Goal: Transaction & Acquisition: Purchase product/service

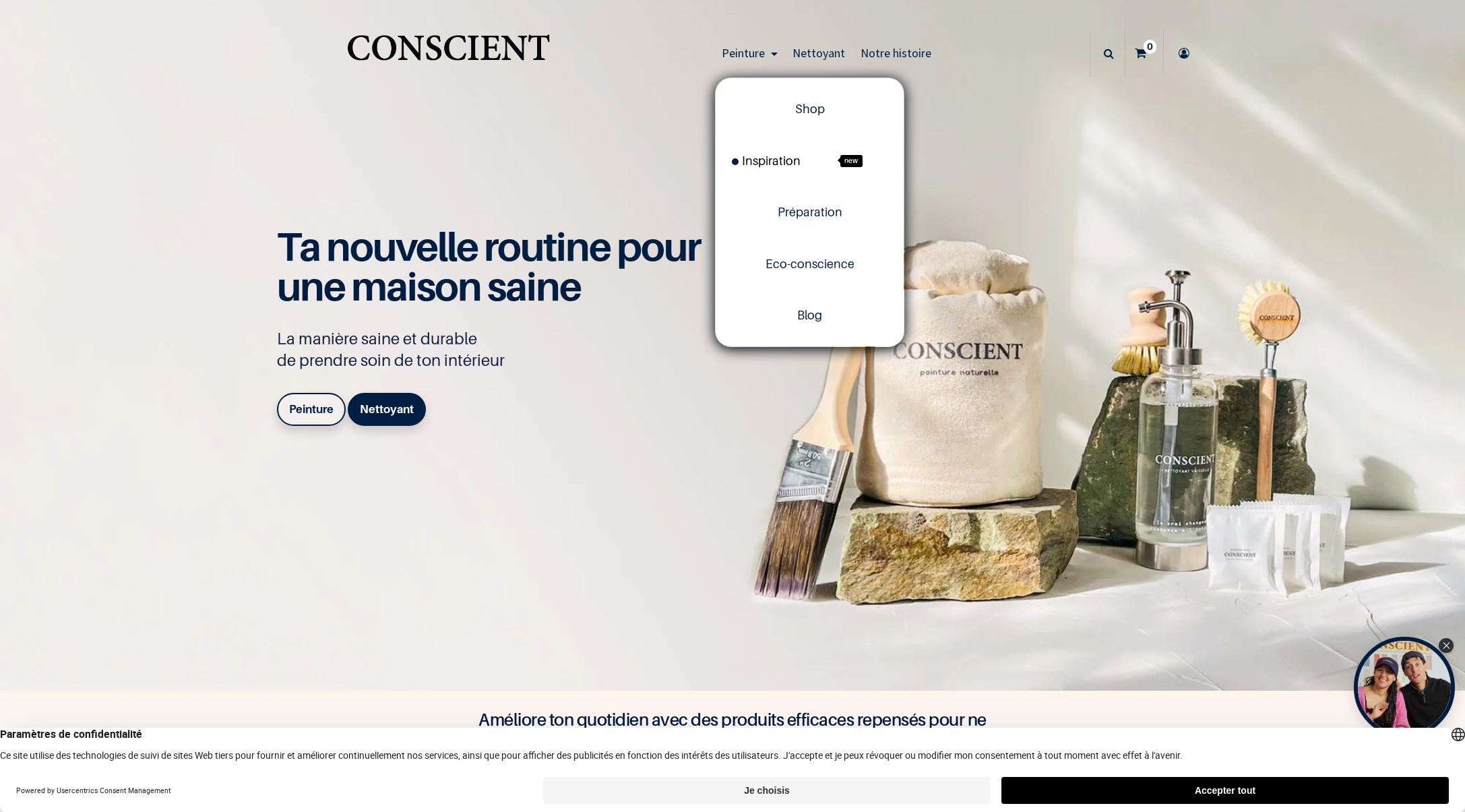
click at [766, 159] on span "Inspiration" at bounding box center [766, 160] width 68 height 14
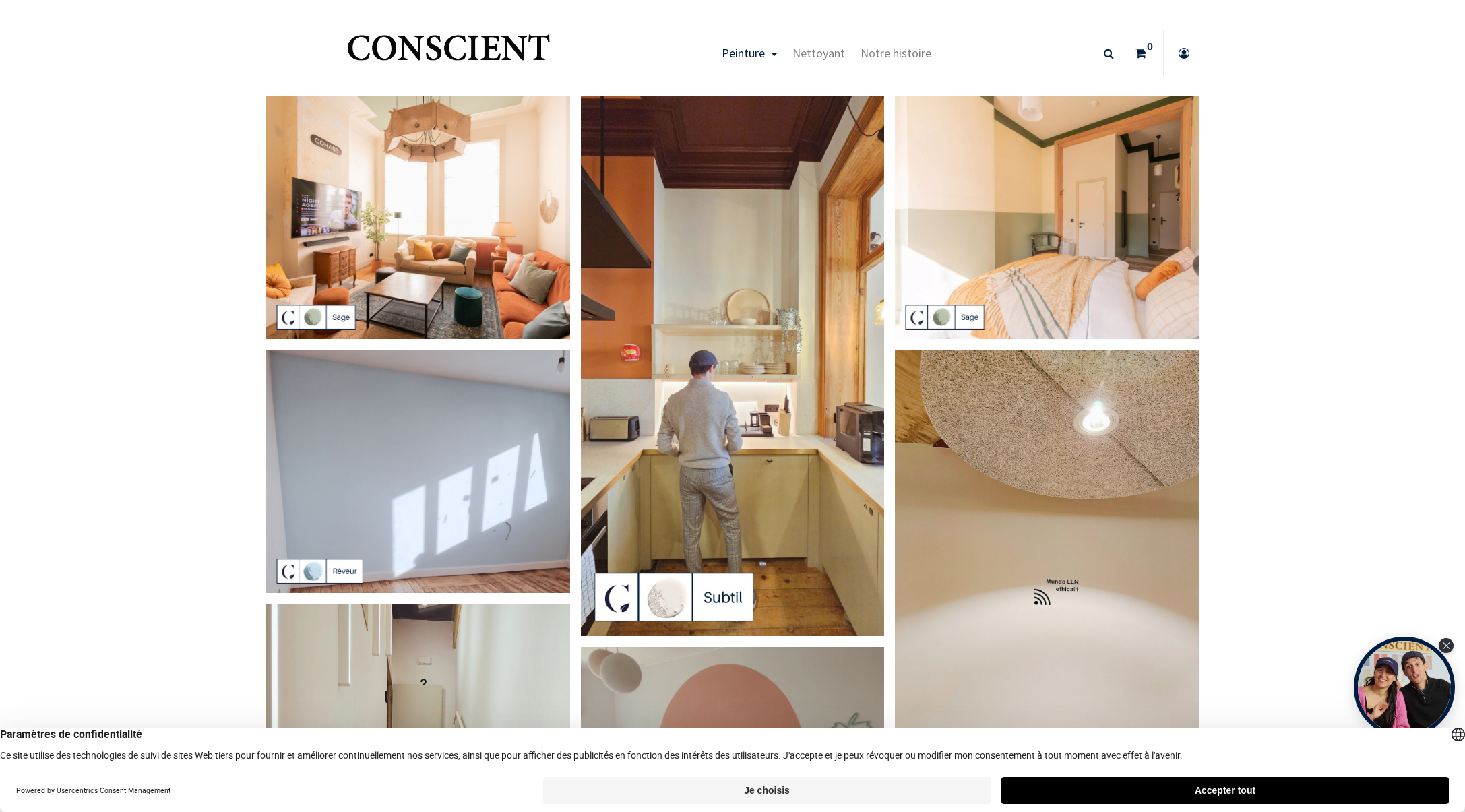
click at [464, 52] on img "Logo of Conscient" at bounding box center [448, 53] width 208 height 53
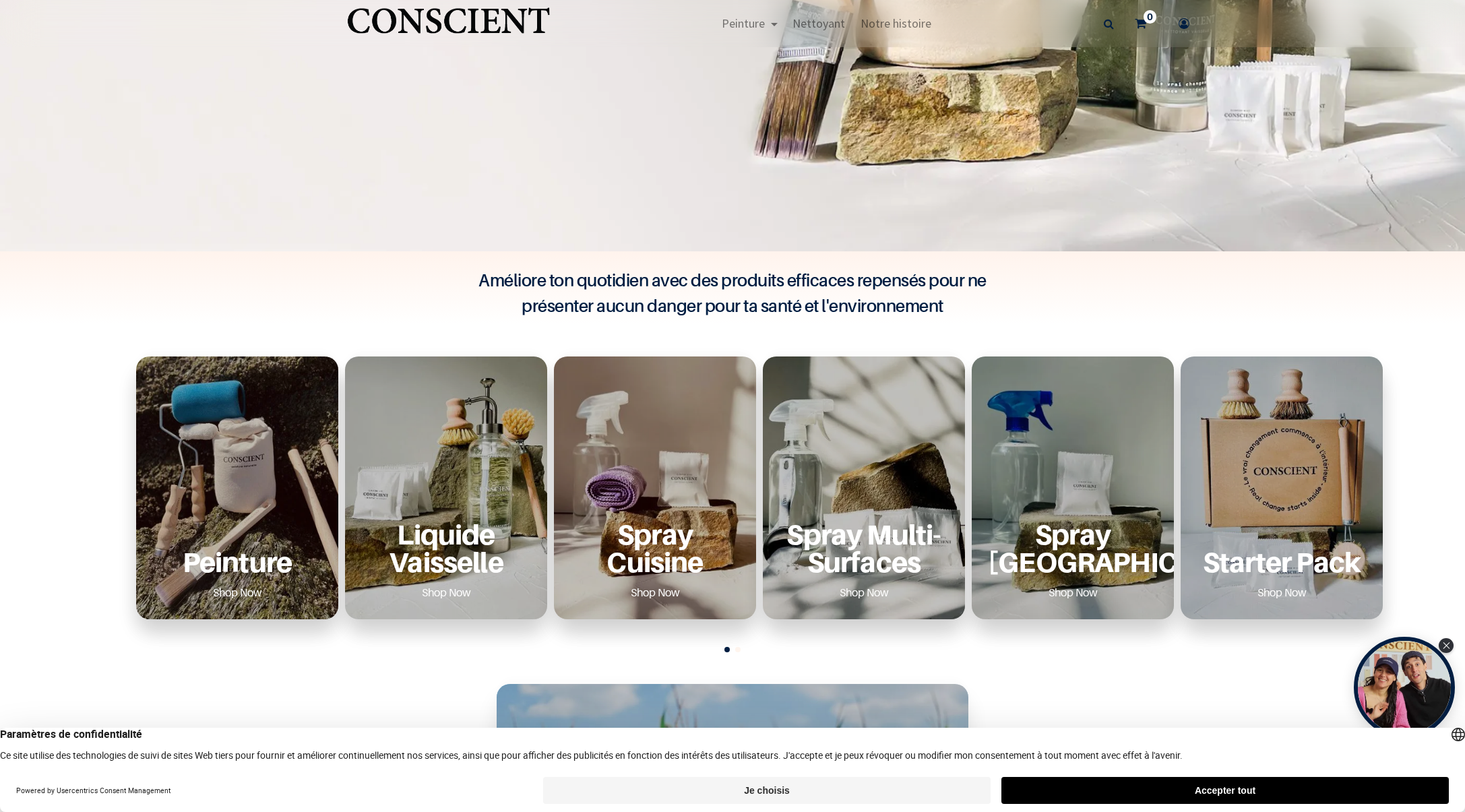
scroll to position [441, 0]
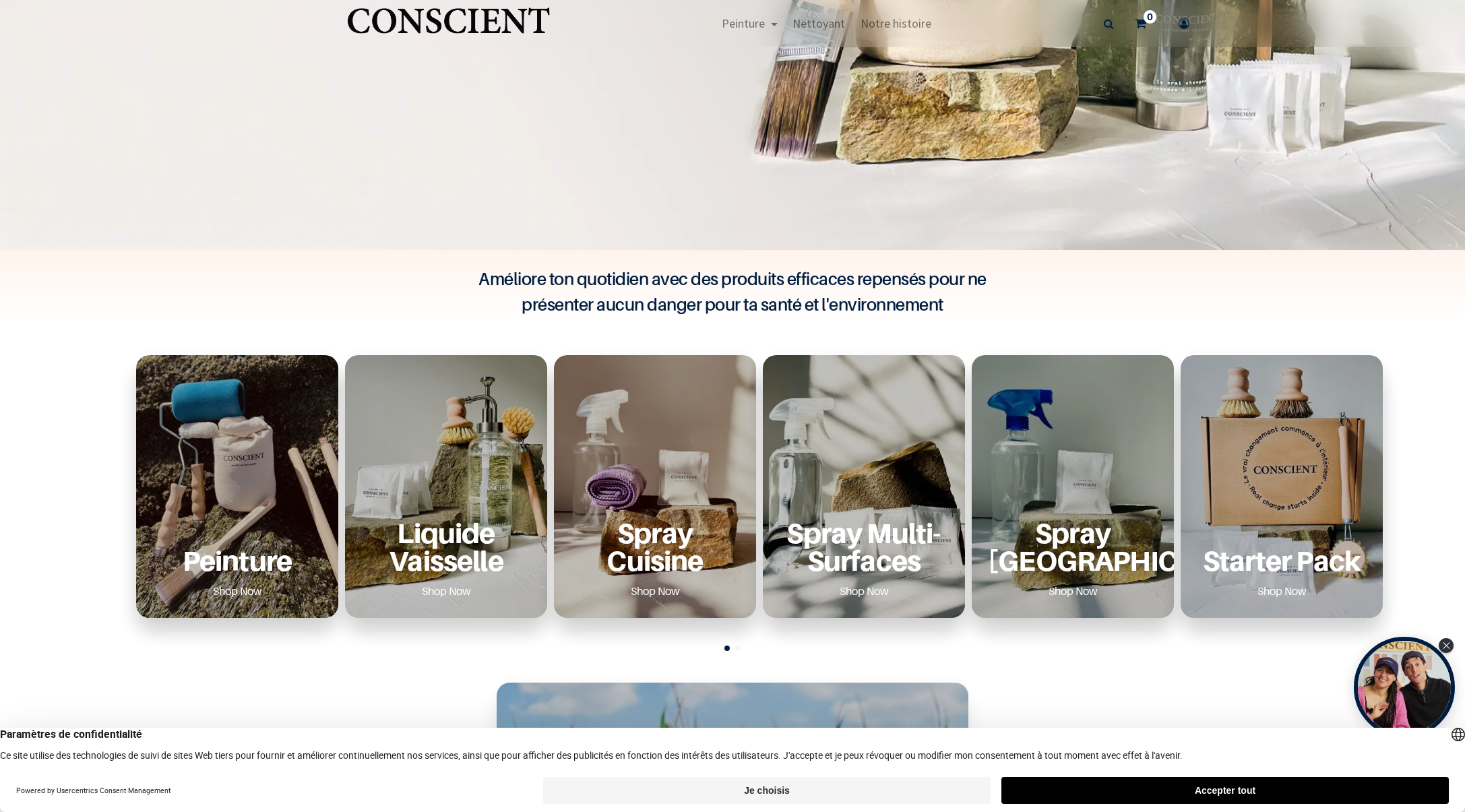
click at [246, 445] on div "Peinture Shop Now" at bounding box center [237, 486] width 202 height 263
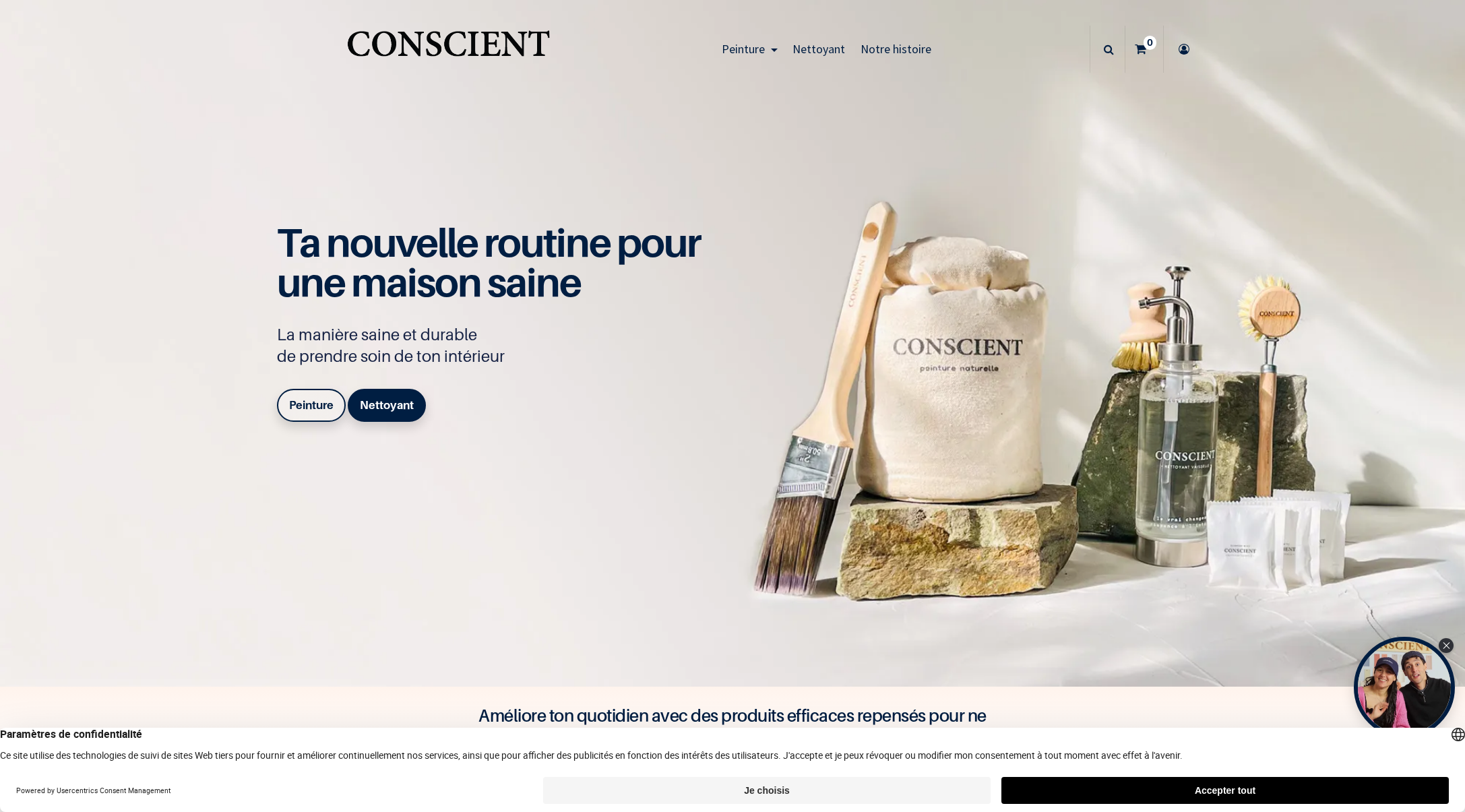
scroll to position [0, 0]
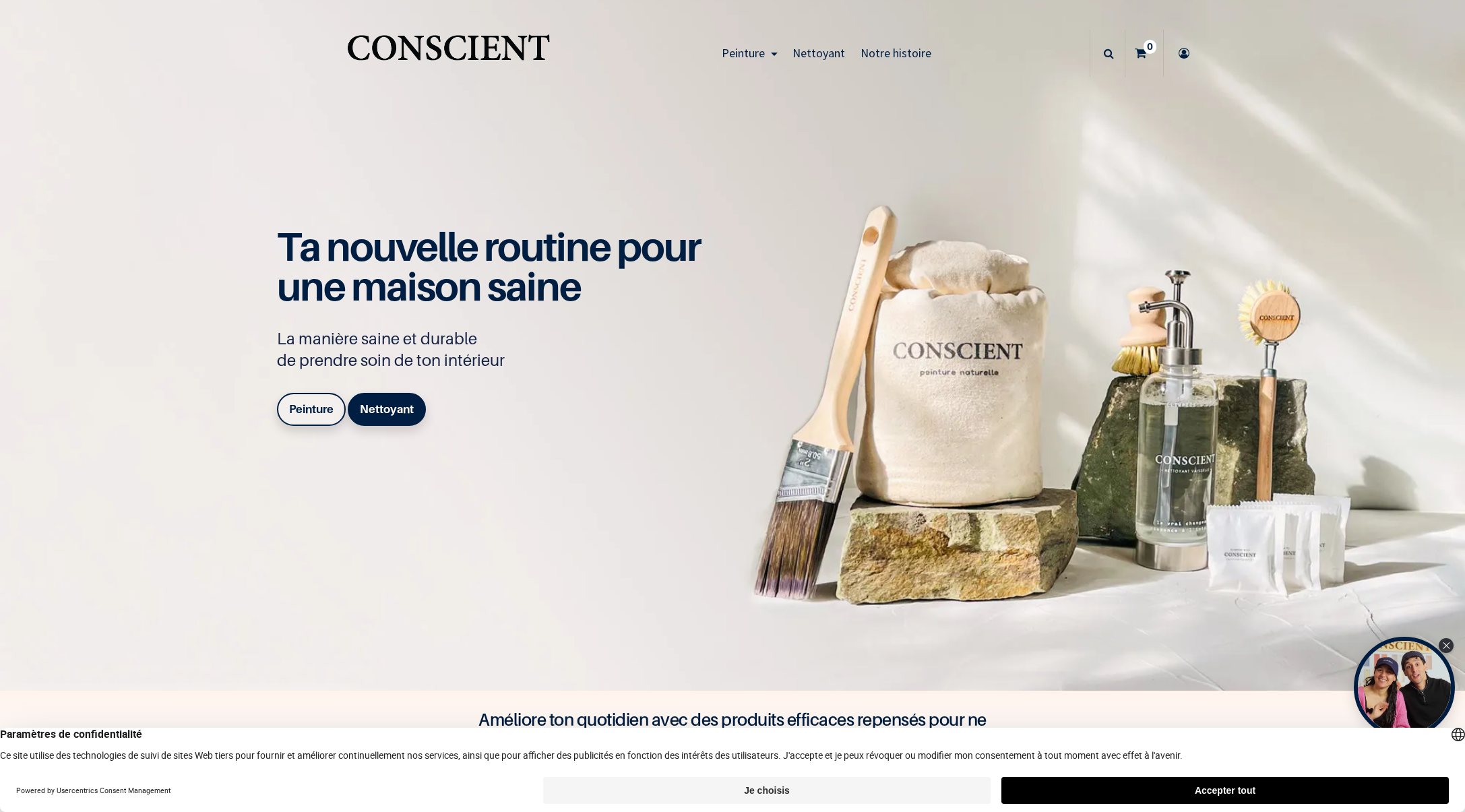
click at [308, 411] on b "Peinture" at bounding box center [311, 409] width 44 height 14
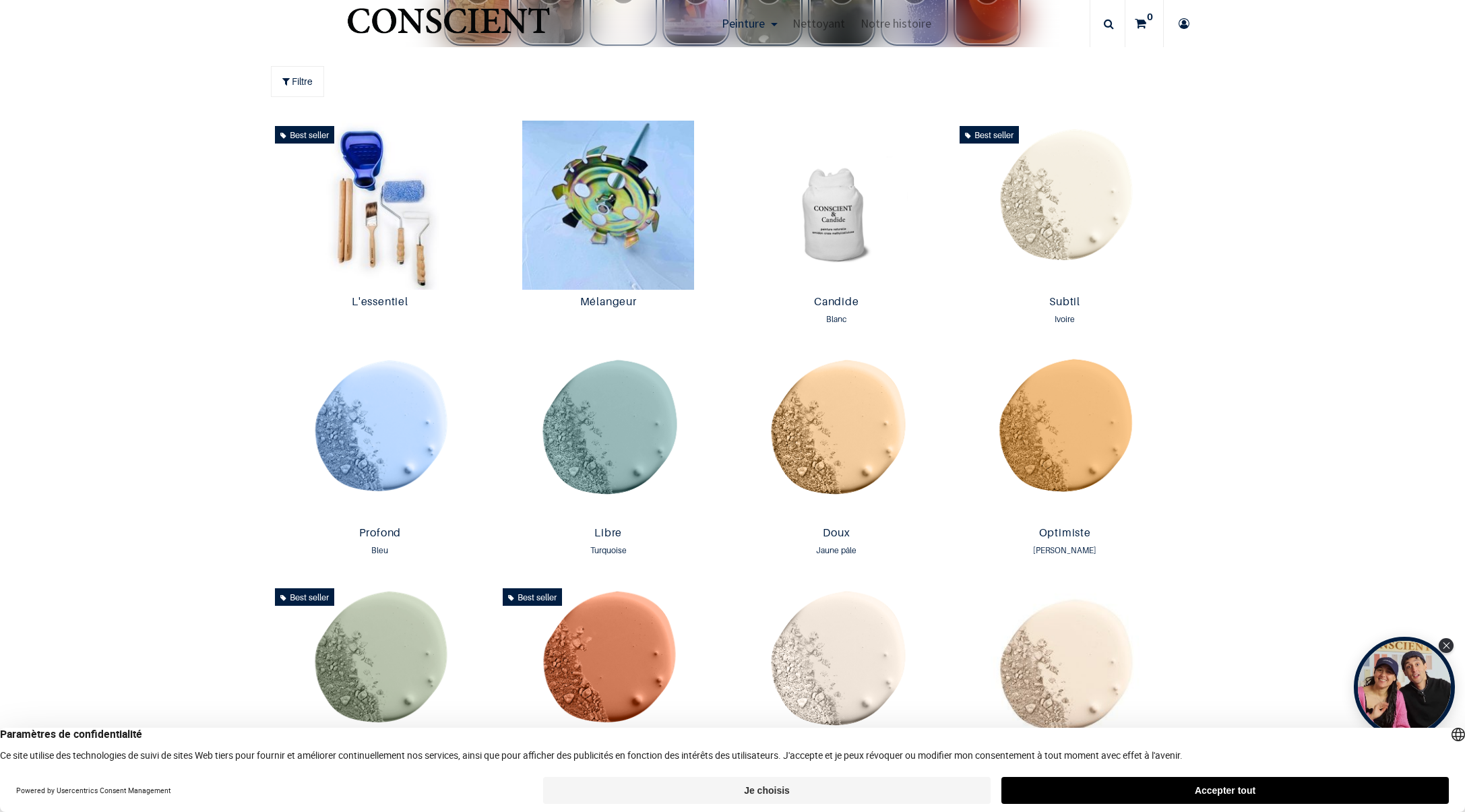
scroll to position [908, 0]
